Goal: Transaction & Acquisition: Purchase product/service

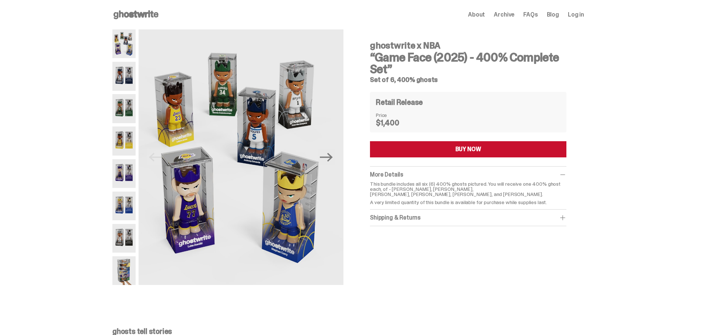
click at [121, 72] on img at bounding box center [123, 76] width 23 height 29
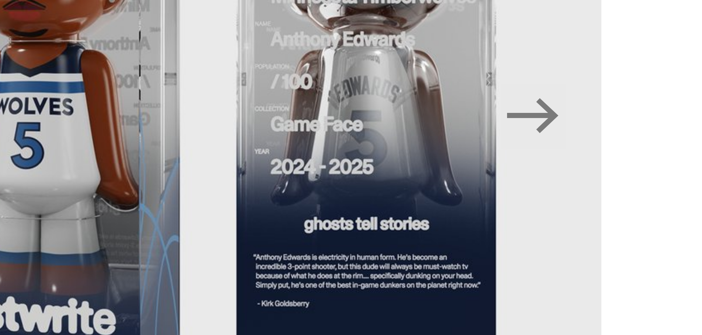
click at [249, 172] on img at bounding box center [240, 157] width 205 height 256
